Goal: Find contact information: Find contact information

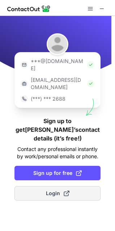
click at [55, 190] on span "Login" at bounding box center [58, 193] width 24 height 7
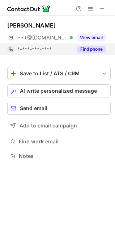
scroll to position [151, 115]
click at [90, 48] on button "Find phone" at bounding box center [91, 49] width 29 height 7
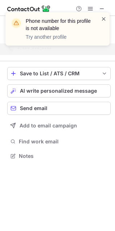
click at [103, 18] on span at bounding box center [104, 18] width 6 height 7
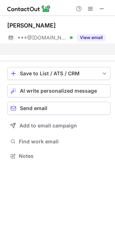
scroll to position [139, 115]
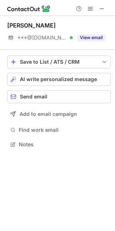
click at [95, 37] on button "View email" at bounding box center [91, 37] width 29 height 7
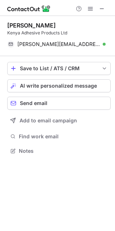
scroll to position [146, 115]
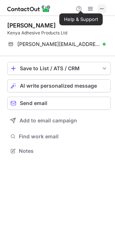
click at [104, 8] on span at bounding box center [102, 9] width 6 height 6
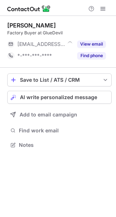
scroll to position [140, 116]
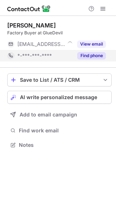
click at [92, 55] on button "Find phone" at bounding box center [91, 55] width 29 height 7
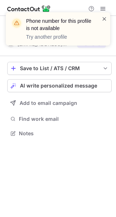
scroll to position [128, 116]
click at [105, 17] on span at bounding box center [104, 18] width 6 height 7
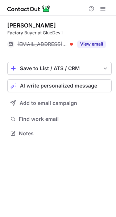
click at [96, 43] on button "View email" at bounding box center [91, 44] width 29 height 7
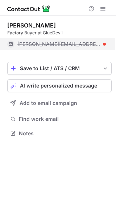
click at [103, 43] on div at bounding box center [104, 44] width 3 height 3
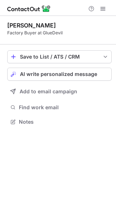
scroll to position [117, 116]
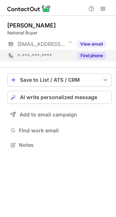
scroll to position [140, 116]
click at [92, 55] on button "Find phone" at bounding box center [91, 55] width 29 height 7
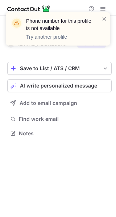
scroll to position [128, 116]
